Goal: Task Accomplishment & Management: Complete application form

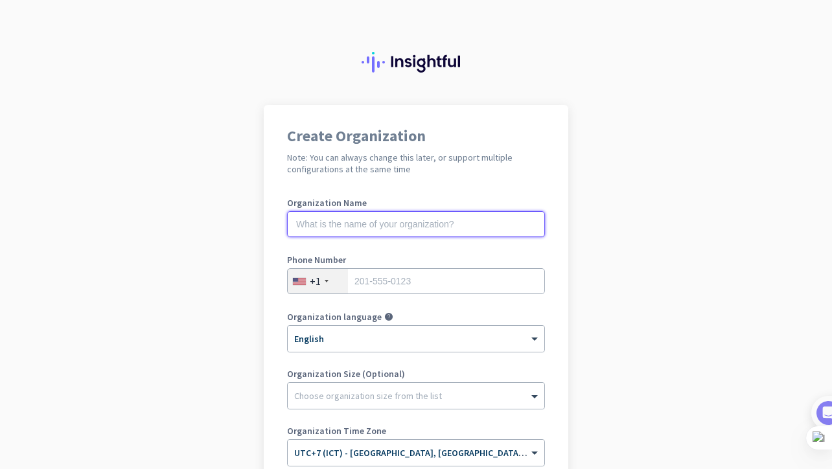
click at [488, 229] on input "text" at bounding box center [416, 224] width 258 height 26
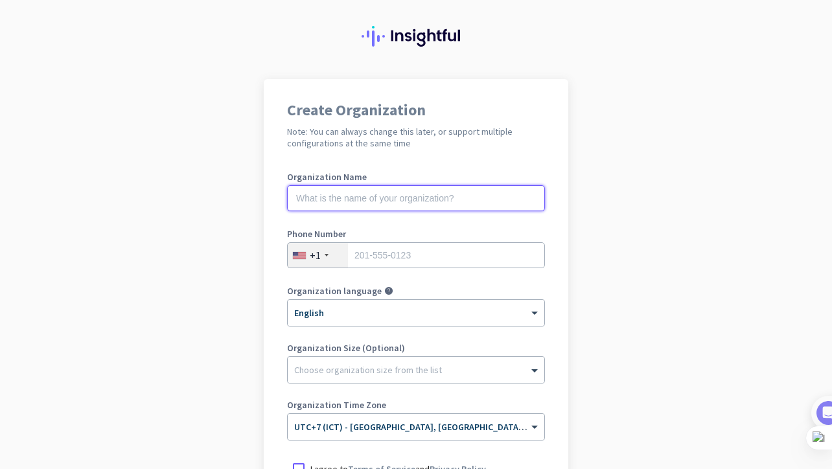
scroll to position [13, 0]
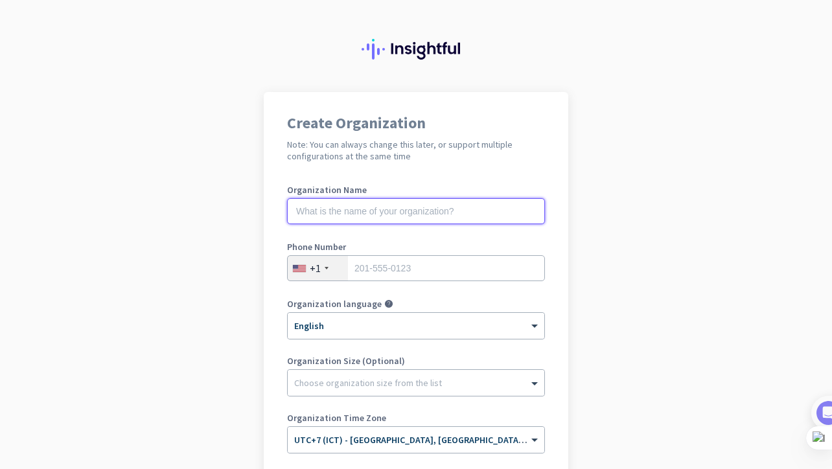
click at [456, 213] on input "text" at bounding box center [416, 211] width 258 height 26
type input "valayalongkorn"
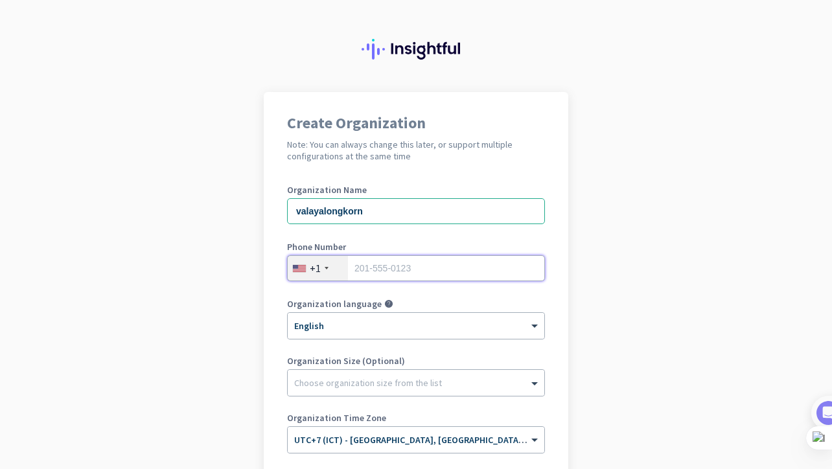
click at [468, 265] on input "tel" at bounding box center [416, 268] width 258 height 26
click at [402, 329] on div "× English" at bounding box center [408, 326] width 240 height 11
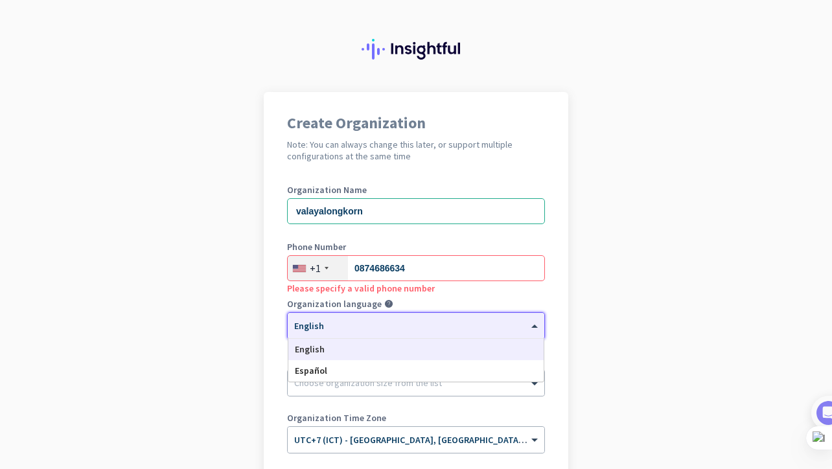
click at [402, 329] on div "× English" at bounding box center [408, 326] width 240 height 11
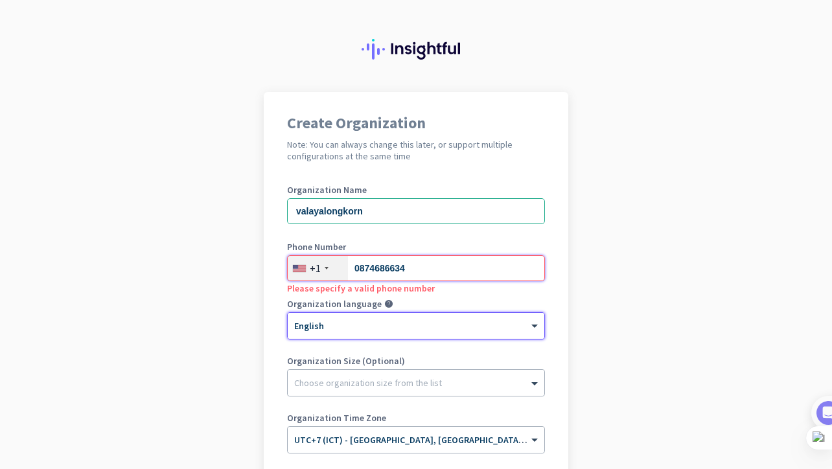
click at [357, 265] on input "0874686634" at bounding box center [416, 268] width 258 height 26
type input "874686634"
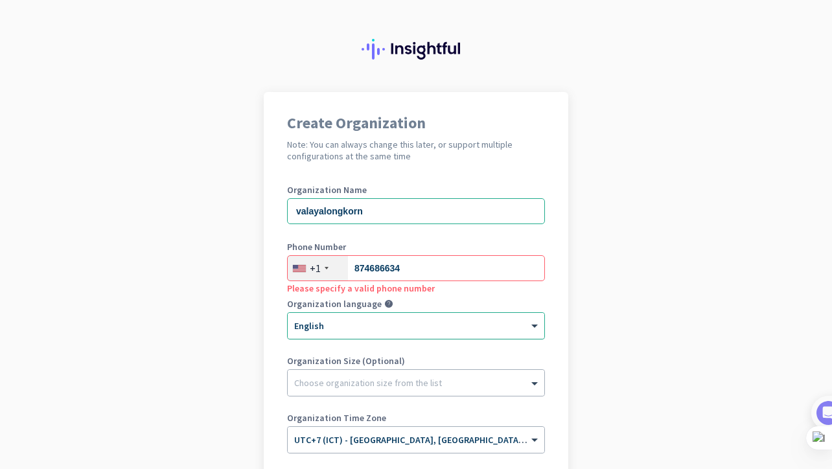
click at [409, 314] on div "× English" at bounding box center [416, 326] width 257 height 26
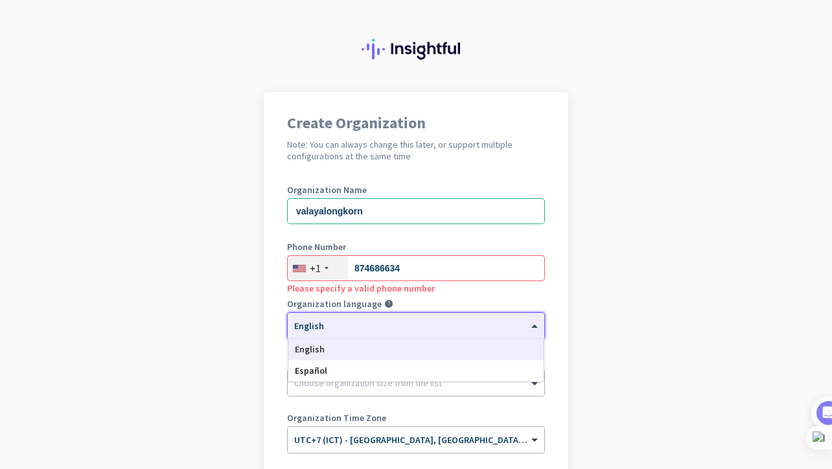
click at [383, 355] on div "English" at bounding box center [415, 349] width 255 height 21
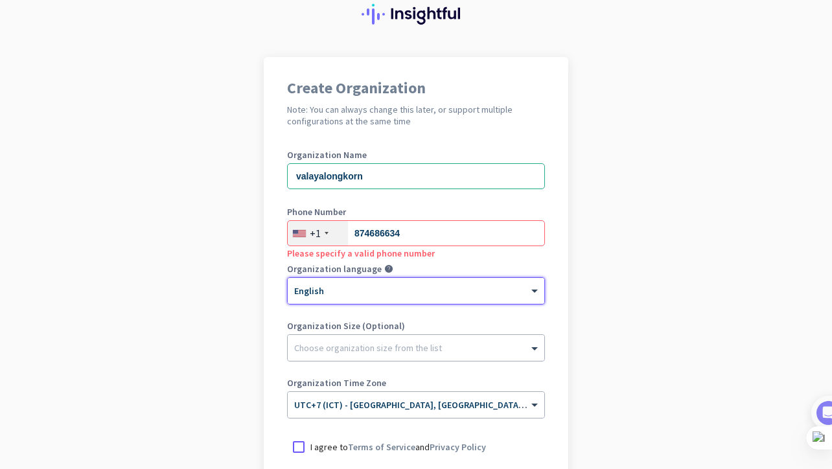
scroll to position [56, 0]
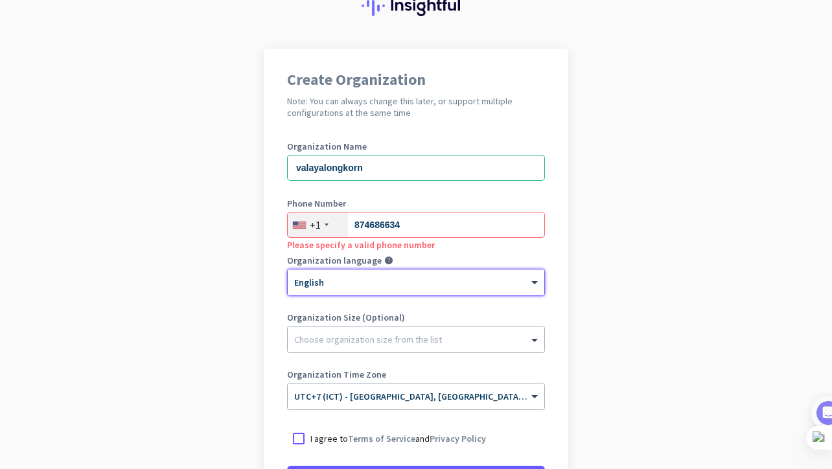
click at [399, 358] on div "Organization Size (Optional) Choose organization size from the list" at bounding box center [416, 339] width 258 height 52
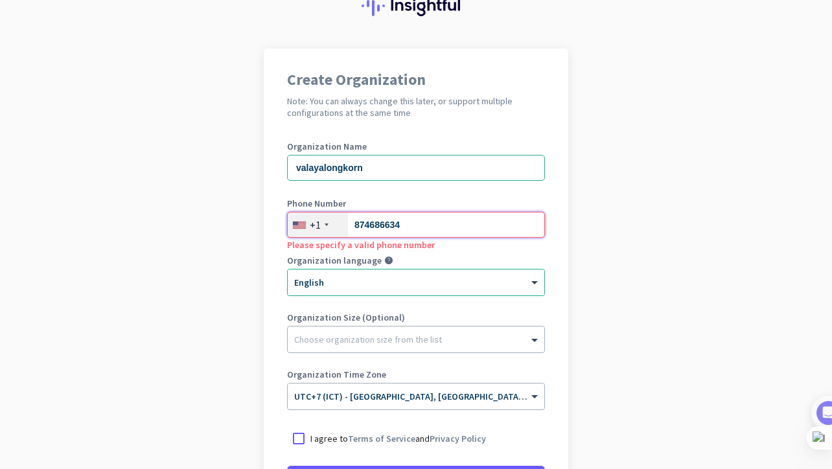
click at [357, 223] on input "874686634" at bounding box center [416, 225] width 258 height 26
click at [324, 221] on div "+1" at bounding box center [318, 225] width 60 height 25
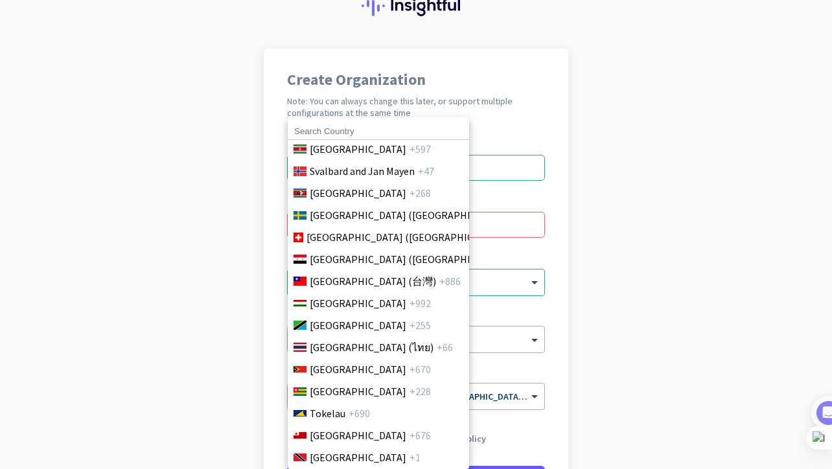
scroll to position [4679, 0]
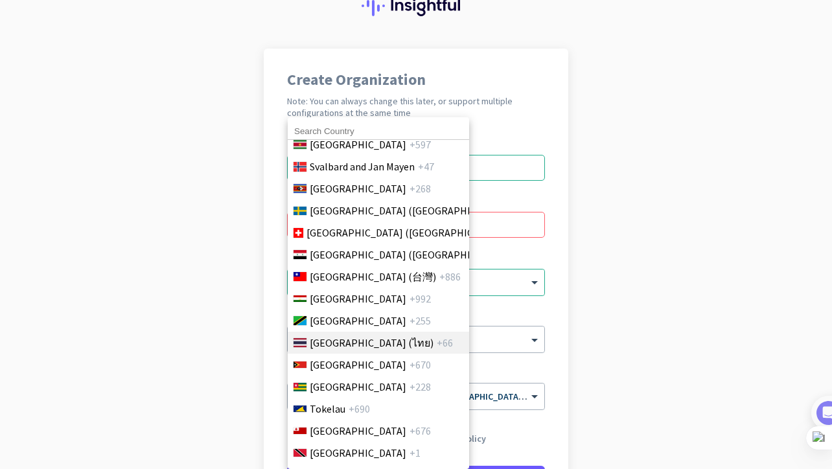
click at [336, 338] on span "[GEOGRAPHIC_DATA] (ไทย)" at bounding box center [372, 343] width 124 height 16
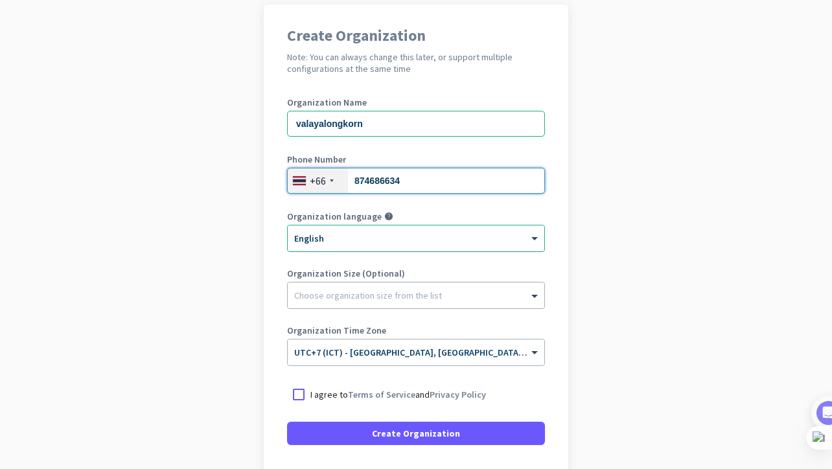
scroll to position [104, 0]
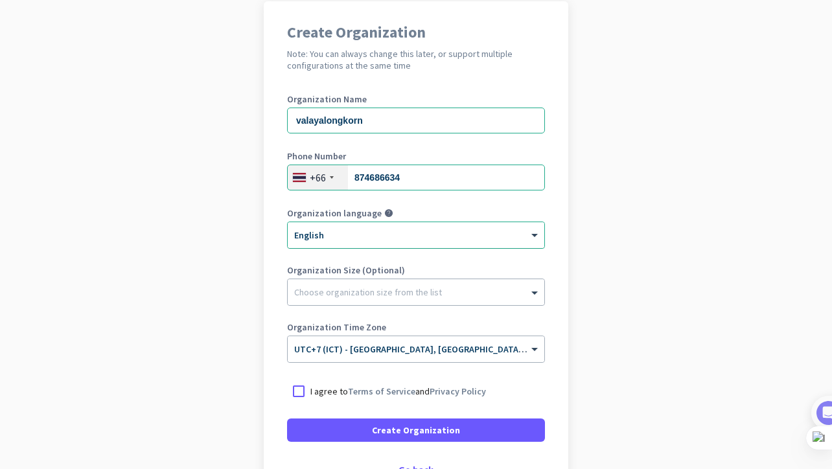
click at [367, 289] on div at bounding box center [416, 289] width 257 height 13
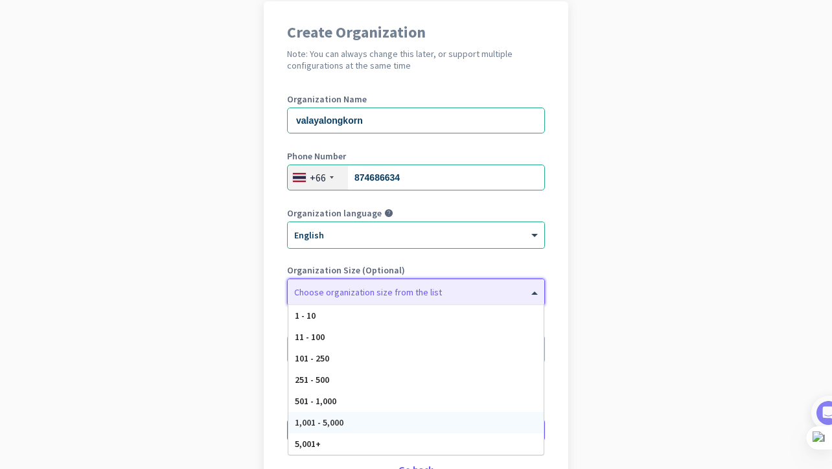
click at [334, 421] on span "1,001 - 5,000" at bounding box center [319, 423] width 49 height 12
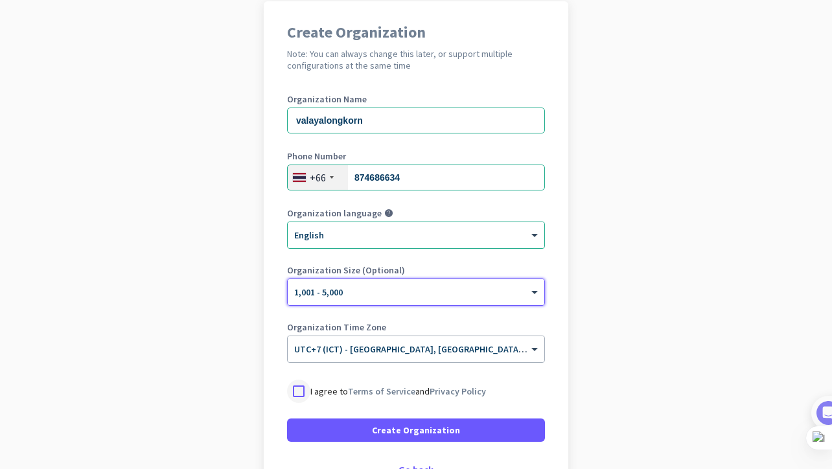
click at [304, 390] on div at bounding box center [298, 391] width 23 height 23
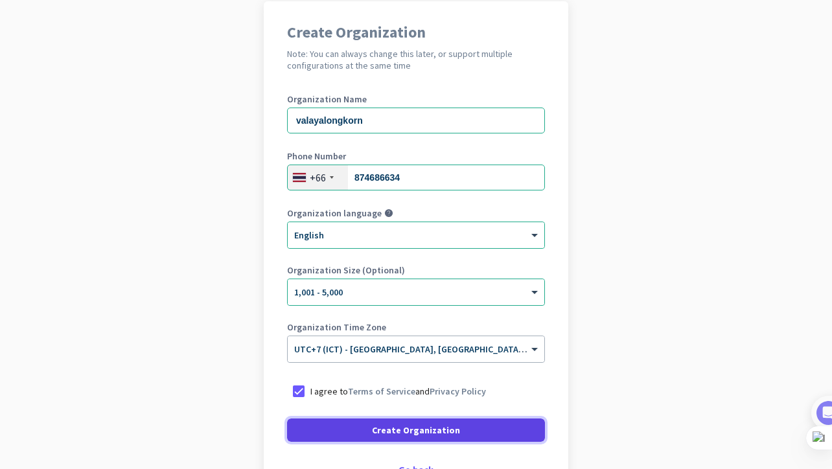
click at [358, 425] on span at bounding box center [416, 430] width 258 height 31
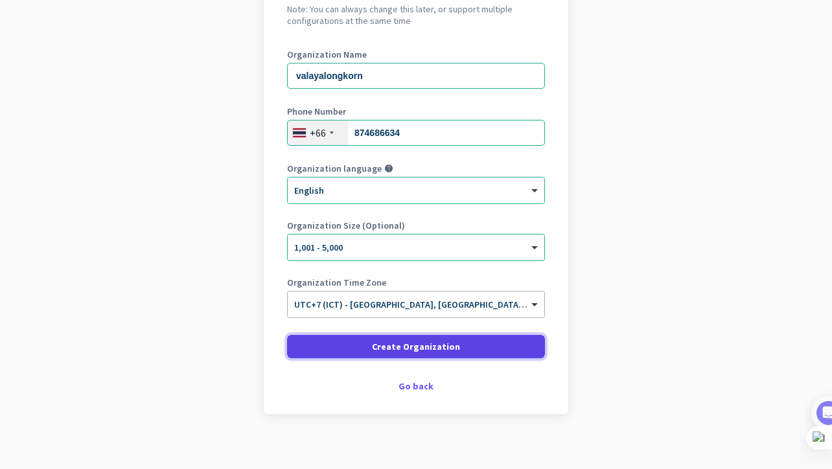
scroll to position [150, 0]
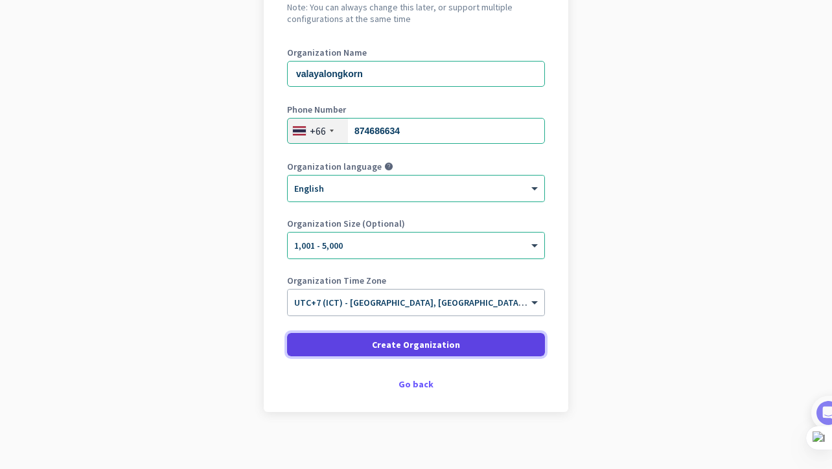
click at [398, 347] on span "Create Organization" at bounding box center [416, 344] width 88 height 13
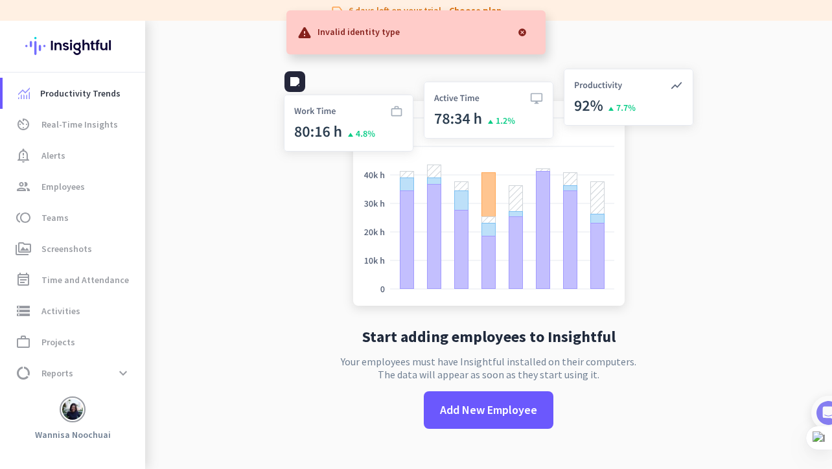
click at [277, 252] on img at bounding box center [488, 190] width 429 height 258
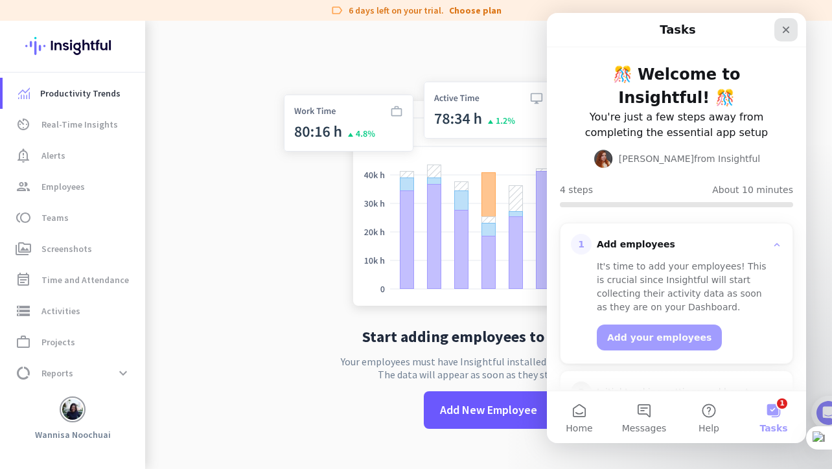
click at [786, 30] on icon "Close" at bounding box center [786, 30] width 7 height 7
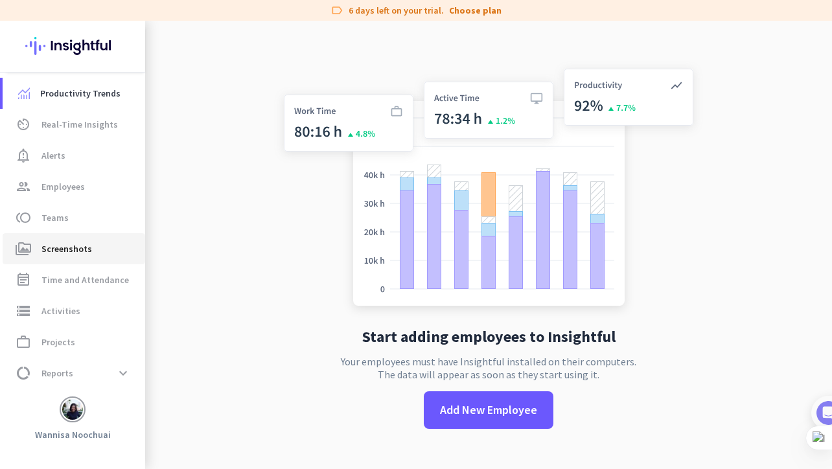
scroll to position [29, 0]
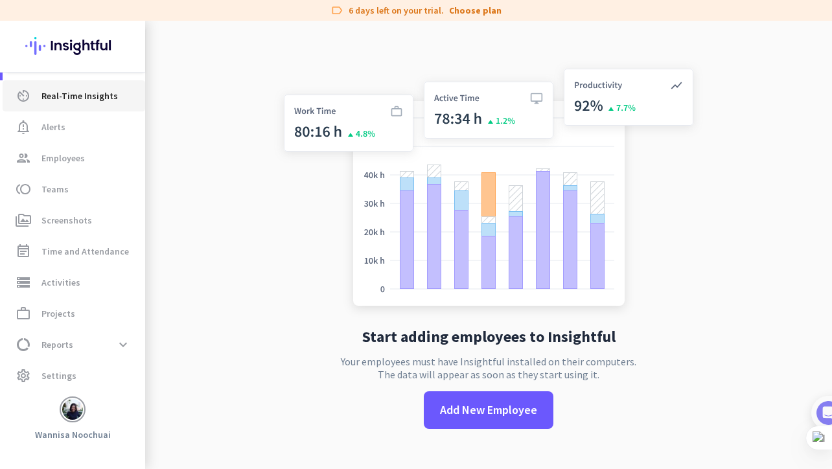
click at [83, 101] on span "Real-Time Insights" at bounding box center [79, 96] width 76 height 16
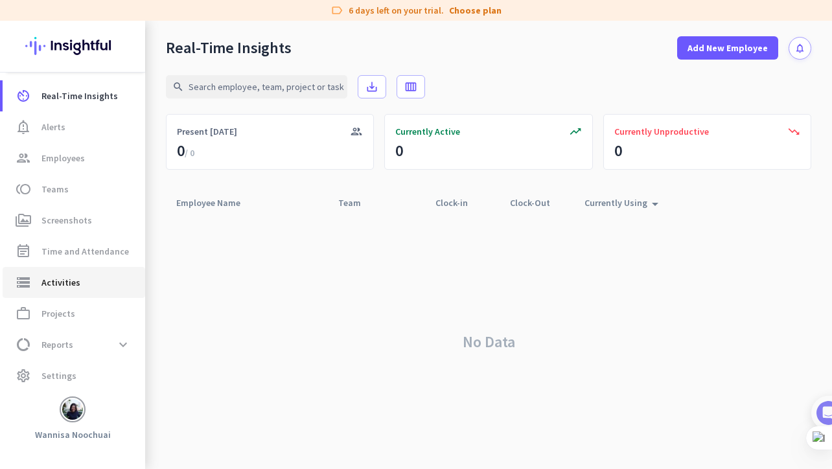
click at [68, 287] on span "Activities" at bounding box center [60, 283] width 39 height 16
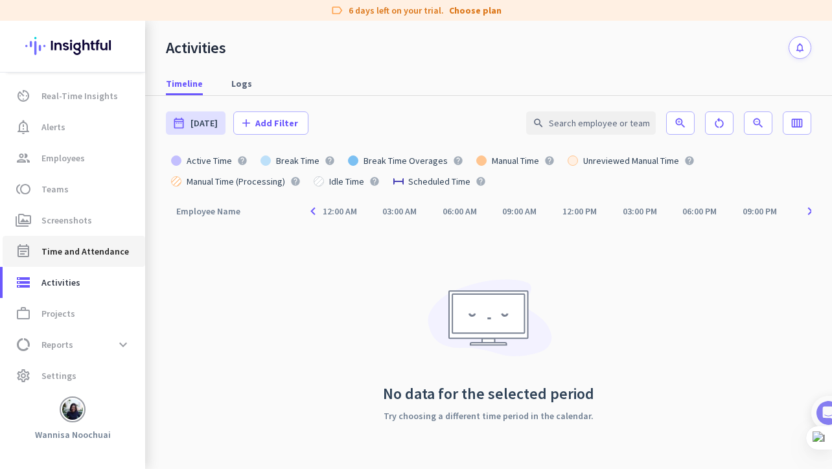
click at [82, 253] on span "Time and Attendance" at bounding box center [85, 252] width 88 height 16
type input "[DATE] - [DATE]"
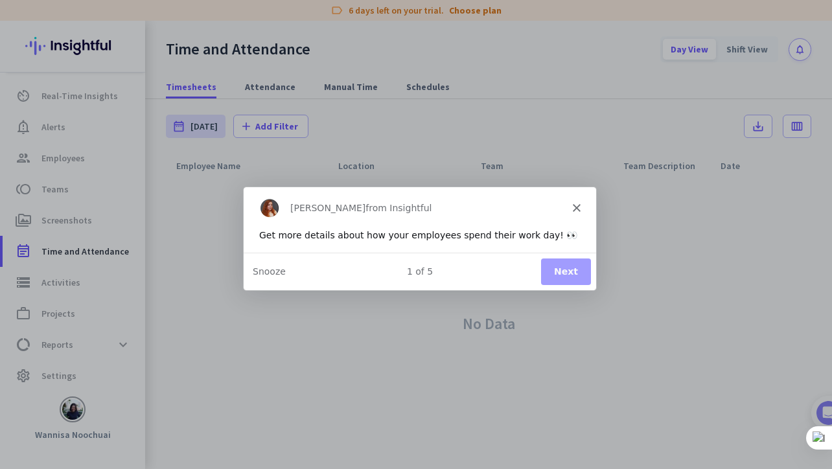
click at [580, 209] on div "[PERSON_NAME] from Insightful" at bounding box center [419, 206] width 353 height 41
click at [577, 206] on polygon "Close" at bounding box center [576, 207] width 8 height 8
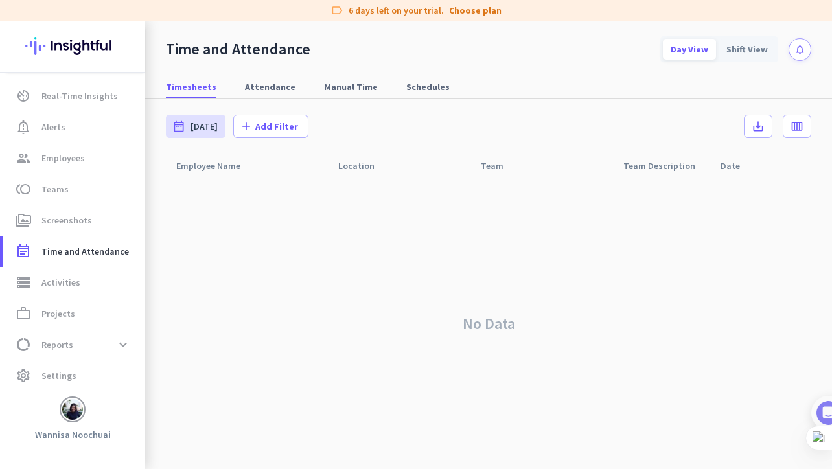
click at [65, 48] on img at bounding box center [72, 46] width 95 height 51
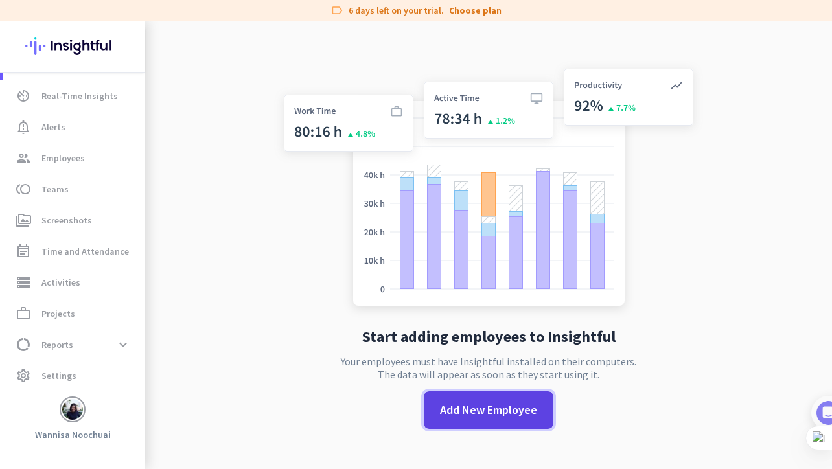
click at [487, 413] on span "Add New Employee" at bounding box center [488, 410] width 97 height 17
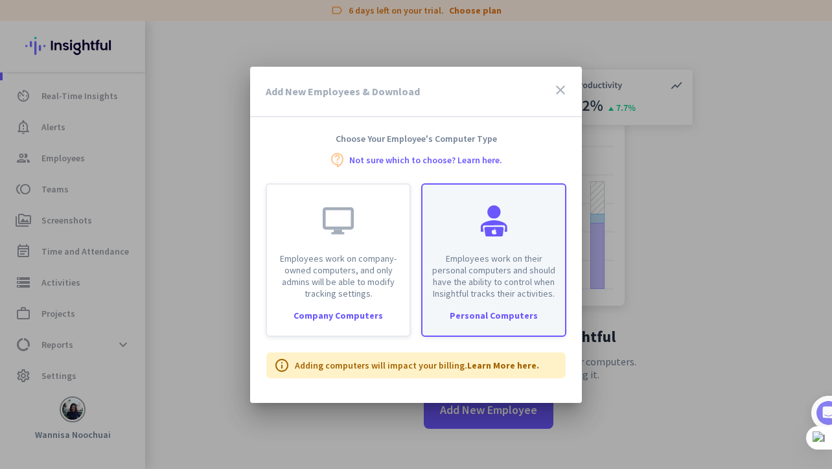
click at [498, 292] on p "Employees work on their personal computers and should have the ability to contr…" at bounding box center [493, 276] width 127 height 47
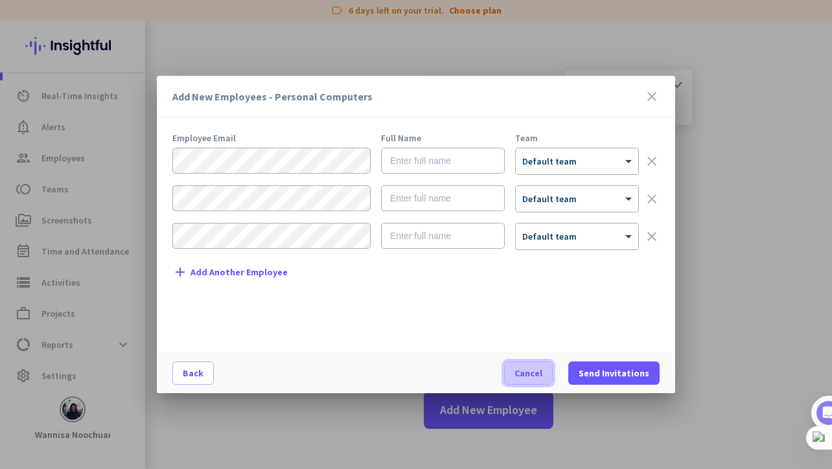
click at [541, 371] on span "Cancel" at bounding box center [529, 373] width 28 height 13
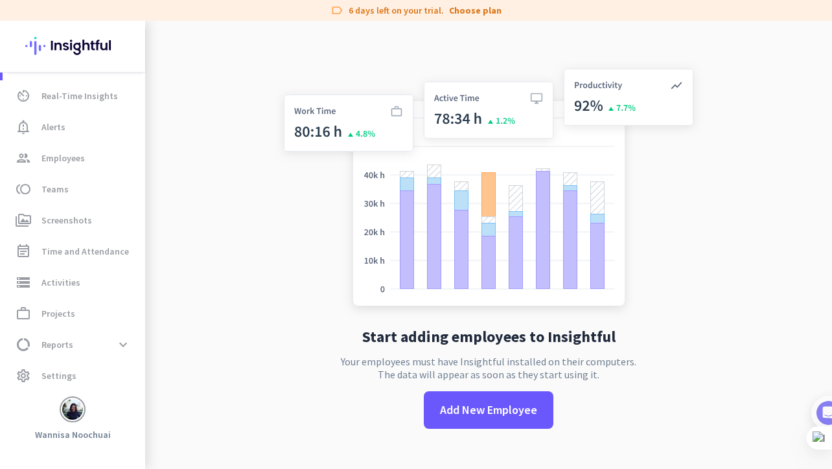
scroll to position [21, 0]
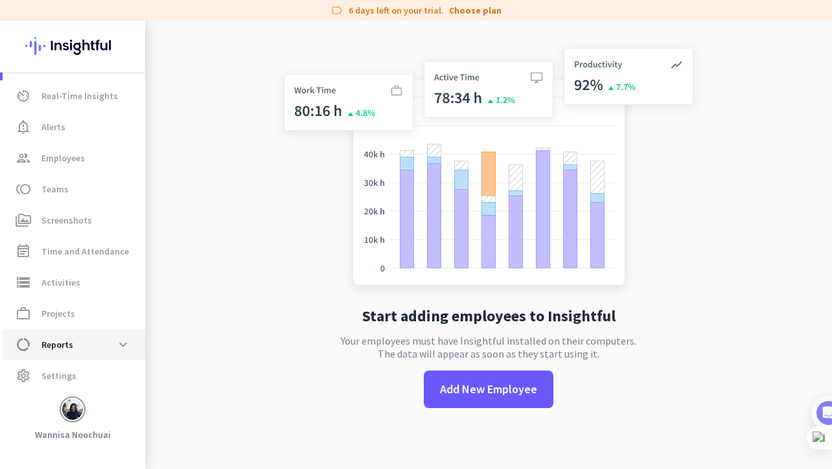
click at [63, 347] on span "Reports" at bounding box center [57, 345] width 32 height 16
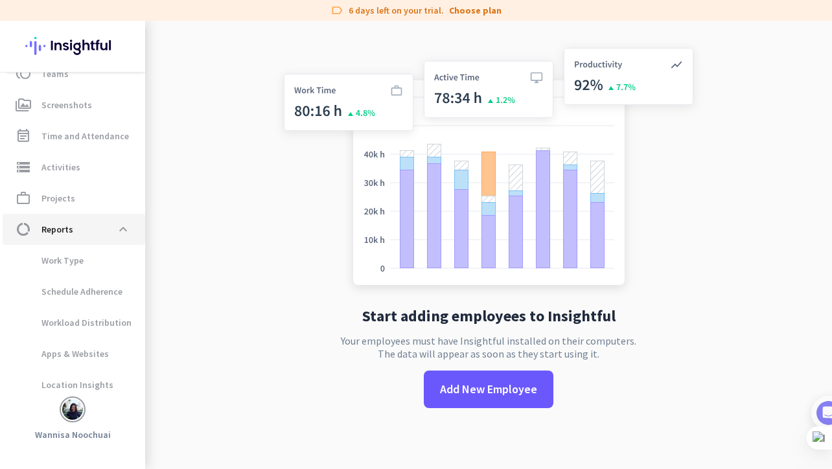
scroll to position [148, 0]
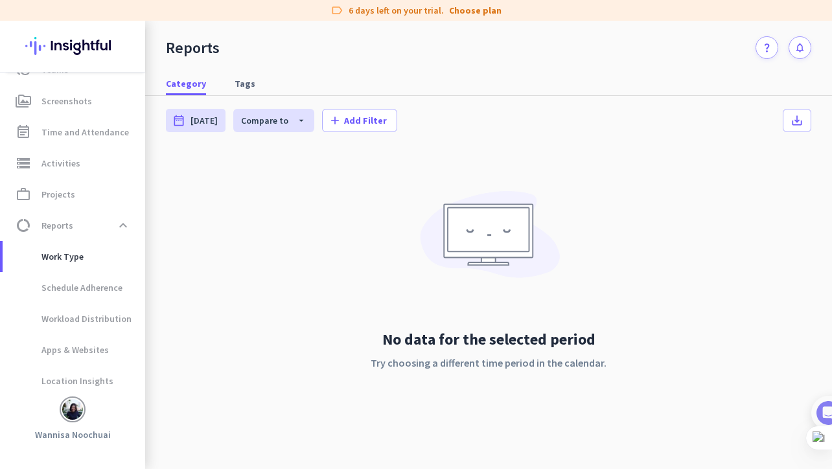
click at [325, 230] on div "No data for the selected period Try choosing a different time period in the cal…" at bounding box center [489, 292] width 646 height 287
click at [272, 121] on span "Compare to" at bounding box center [264, 121] width 47 height 12
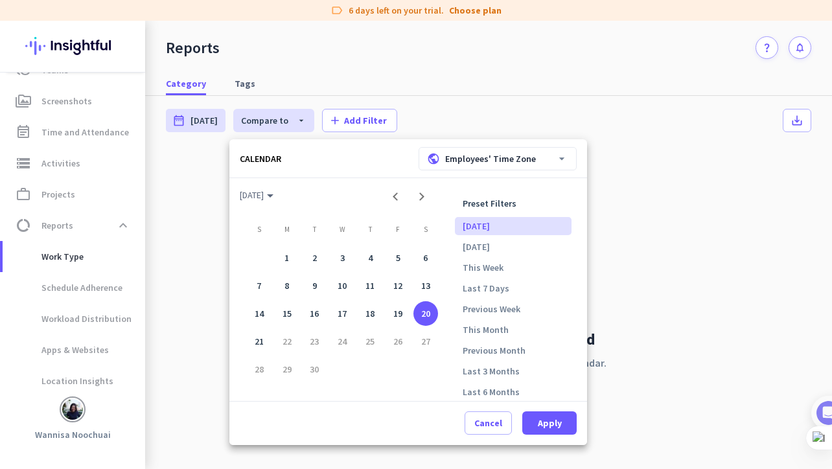
click at [327, 117] on div at bounding box center [416, 234] width 832 height 469
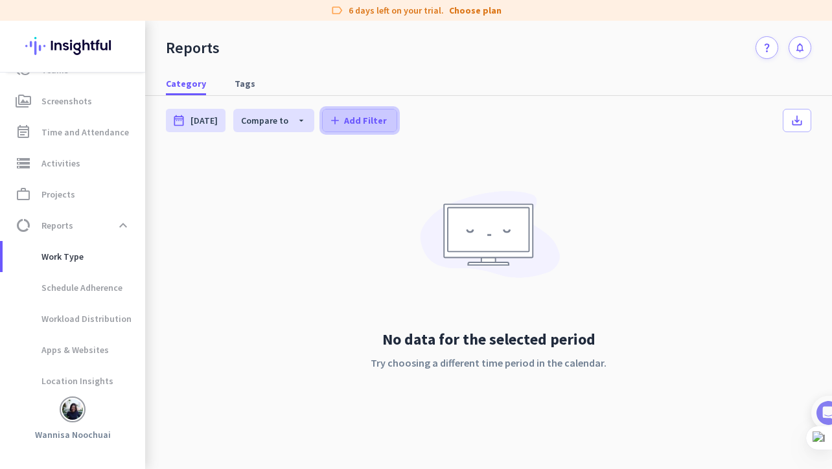
click at [344, 117] on span "Add Filter" at bounding box center [365, 120] width 43 height 13
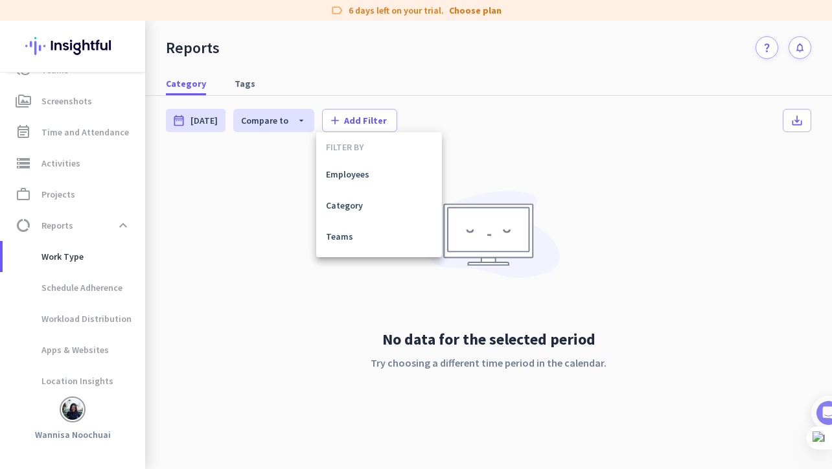
click at [280, 206] on div at bounding box center [416, 234] width 832 height 469
